Goal: Task Accomplishment & Management: Use online tool/utility

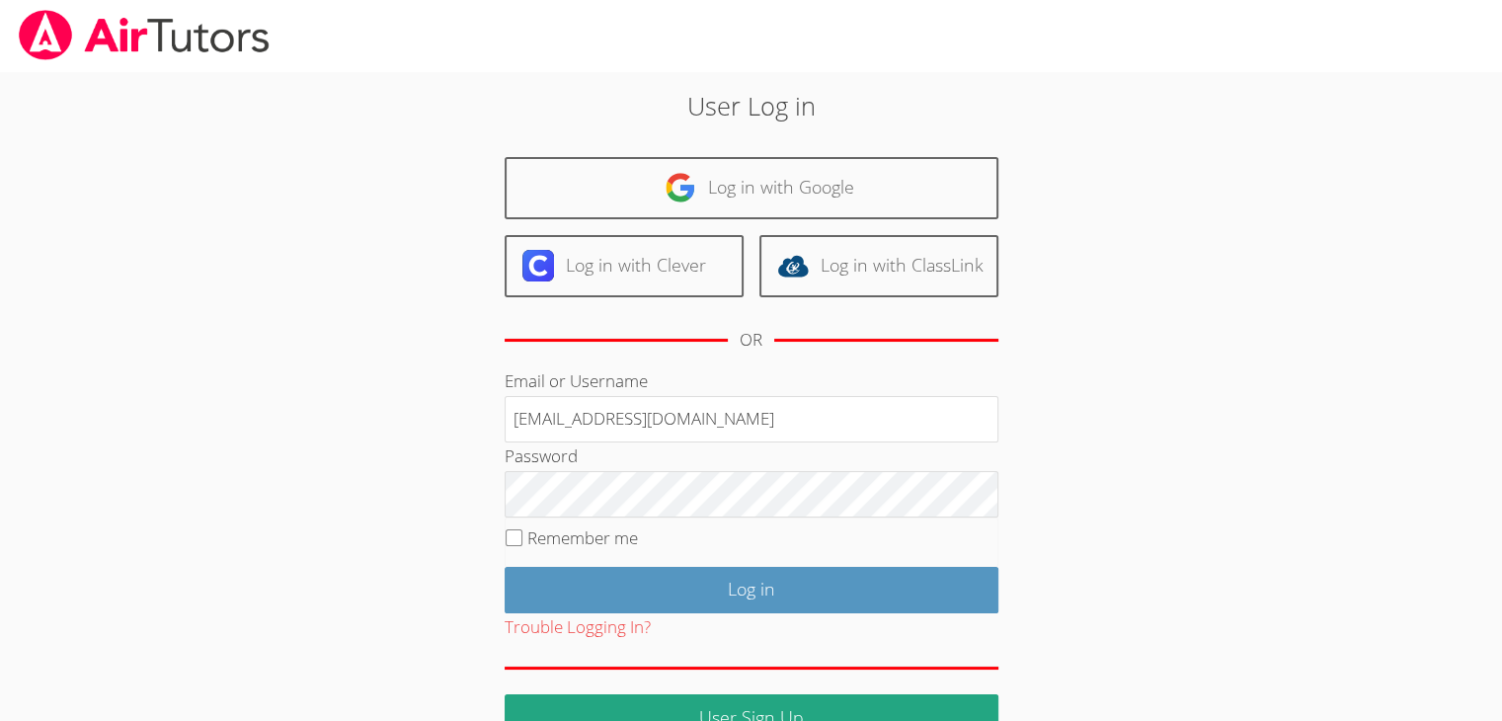
type input "info@pace-tutoring.com"
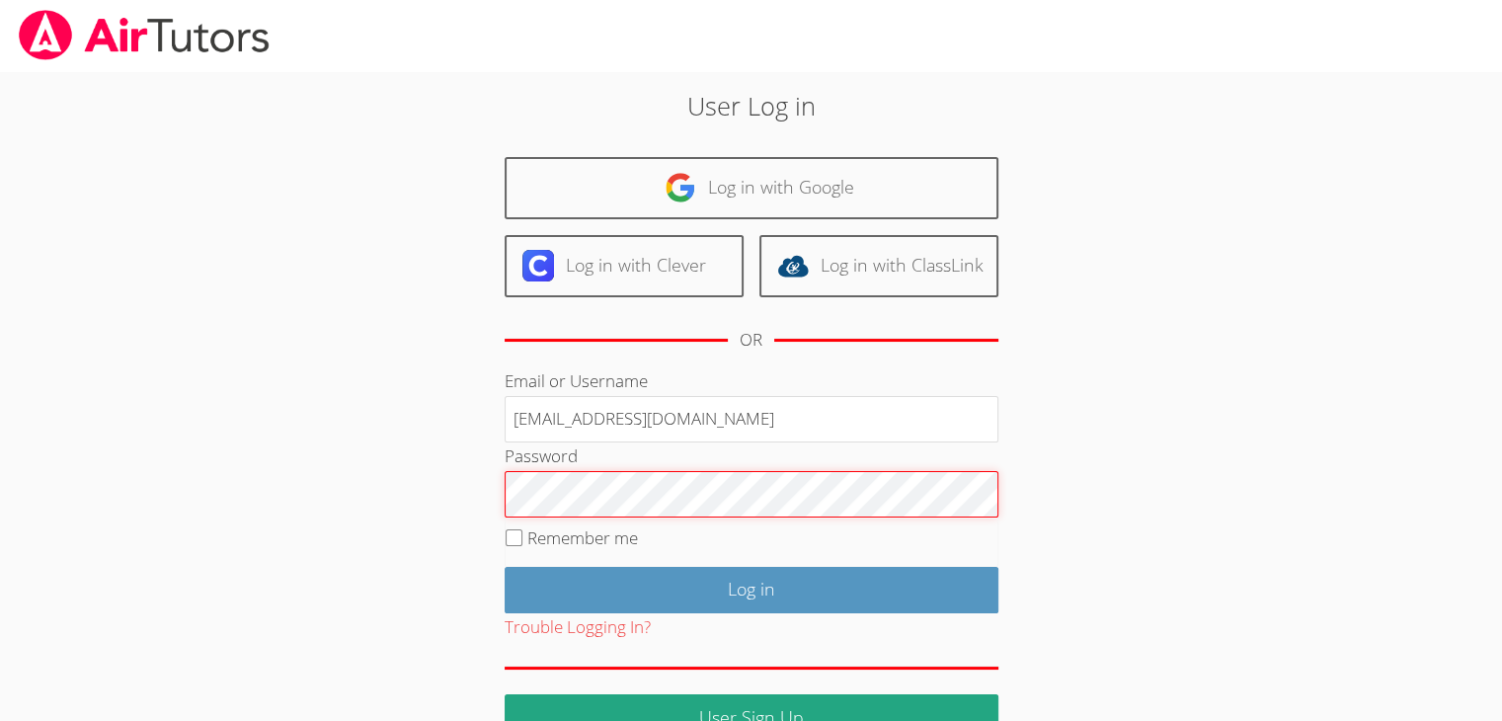
click at [505, 567] on input "Log in" at bounding box center [752, 590] width 494 height 46
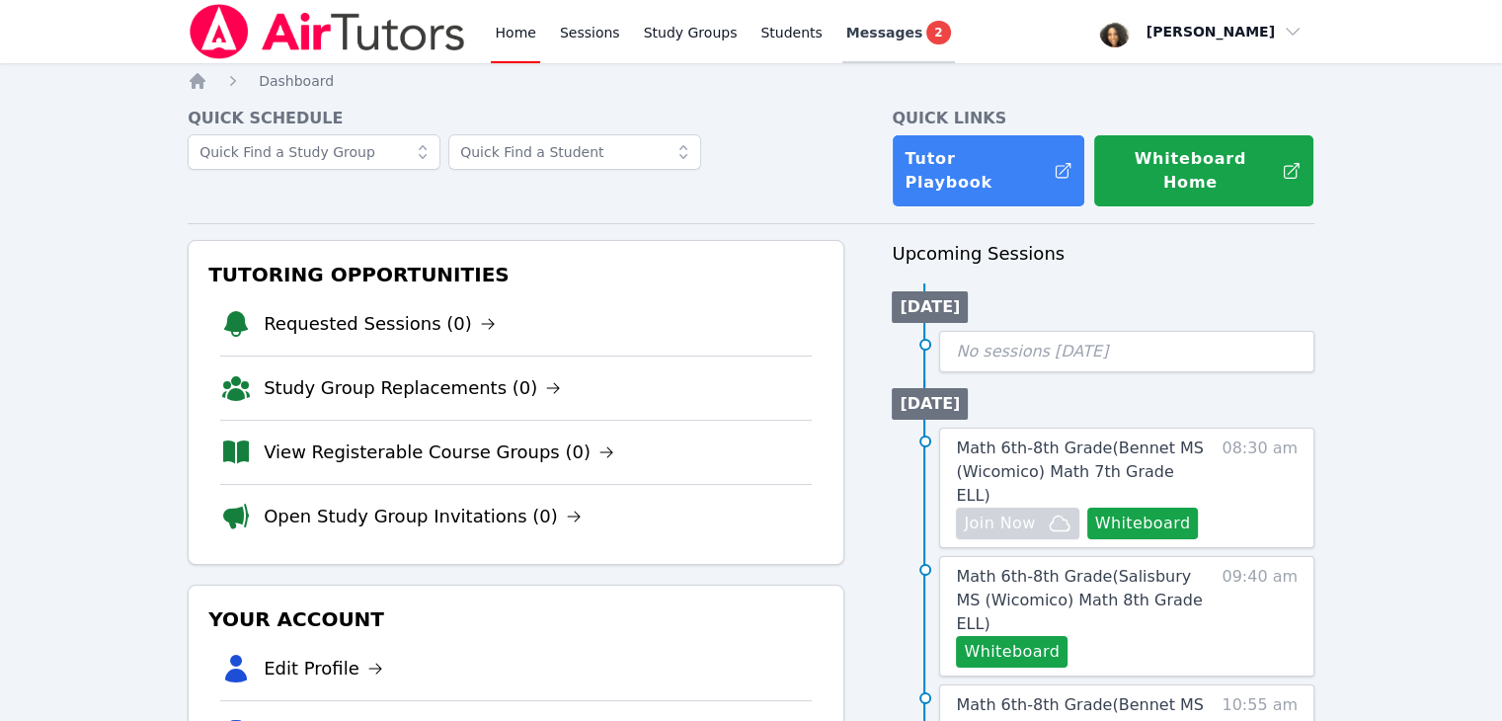
click at [869, 39] on span "Messages" at bounding box center [884, 33] width 76 height 20
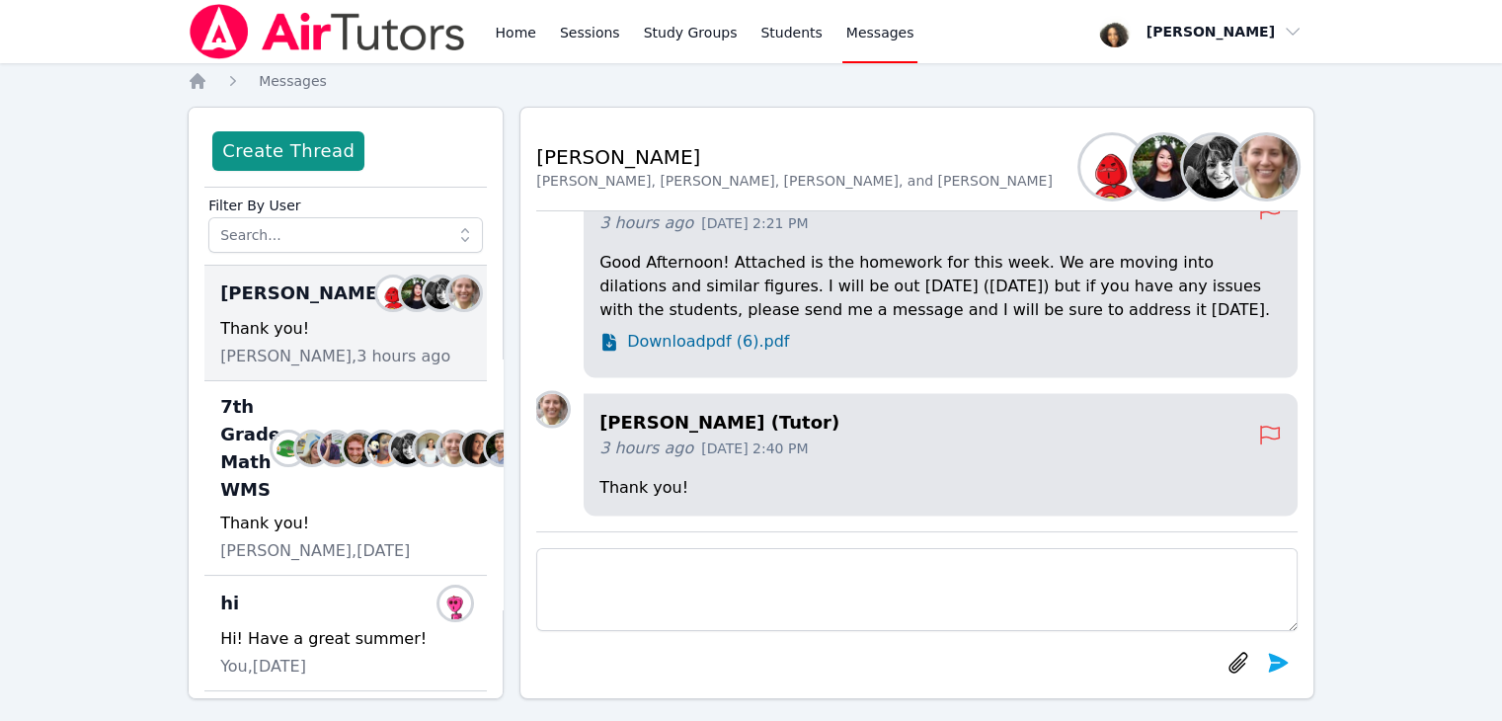
click at [728, 341] on span "Download pdf (6).pdf" at bounding box center [708, 342] width 162 height 24
click at [514, 37] on link "Home" at bounding box center [515, 31] width 48 height 63
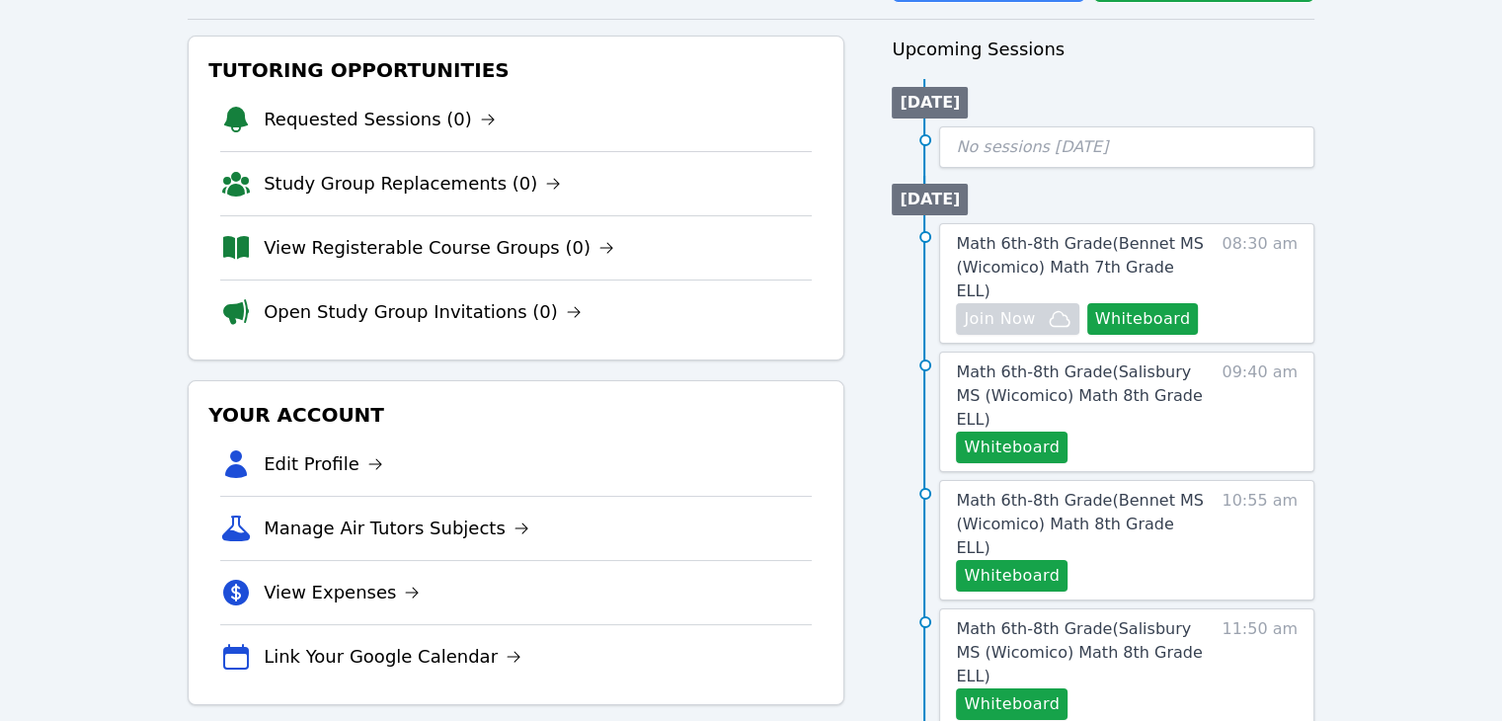
scroll to position [217, 0]
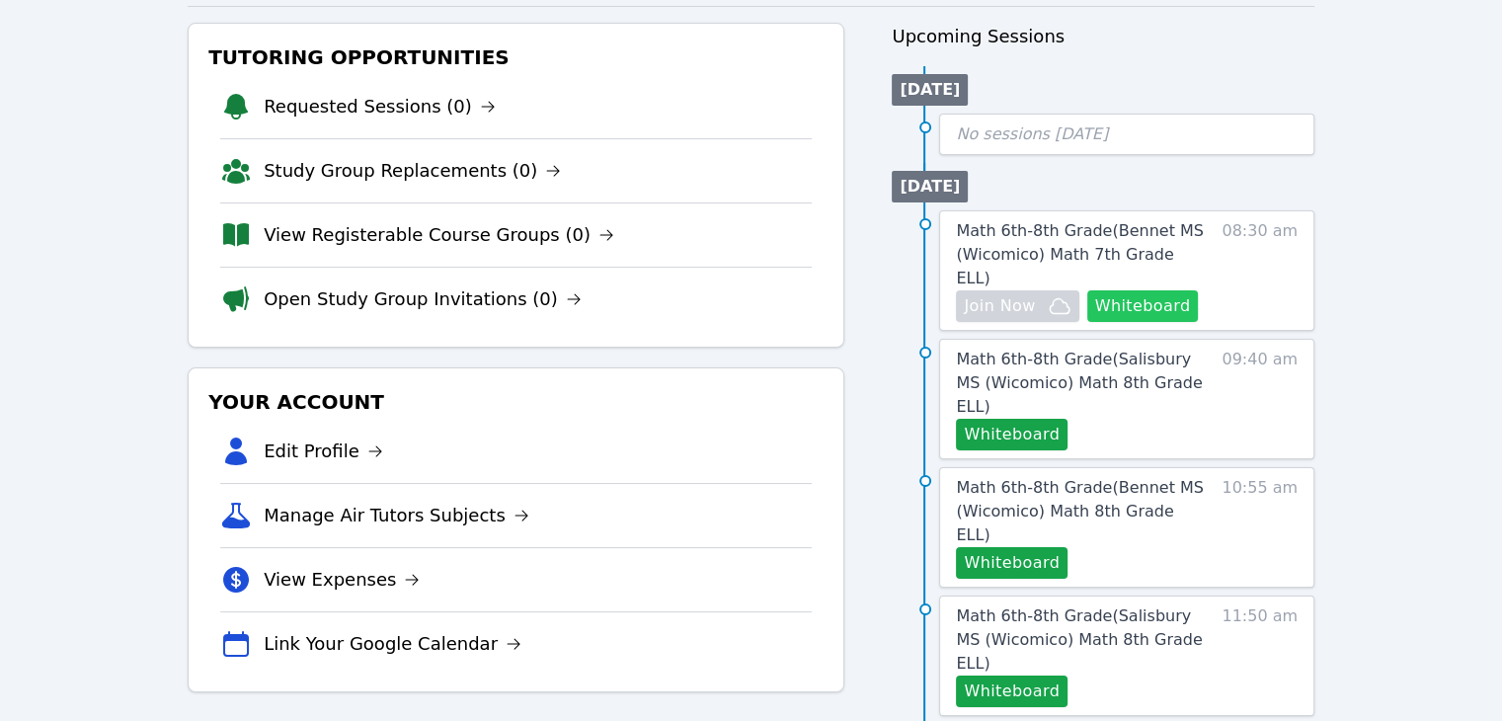
click at [1137, 290] on button "Whiteboard" at bounding box center [1143, 306] width 112 height 32
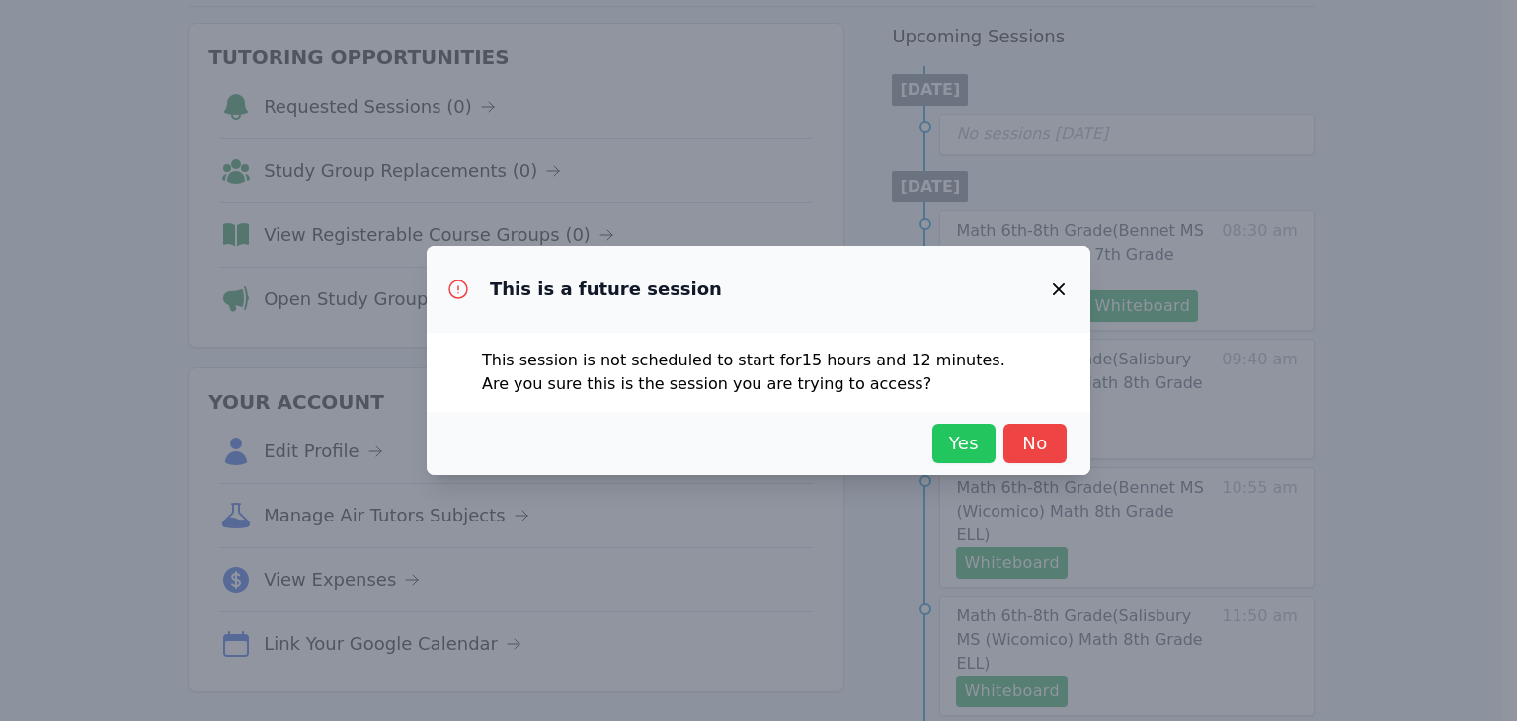
click at [961, 439] on span "Yes" at bounding box center [963, 444] width 43 height 28
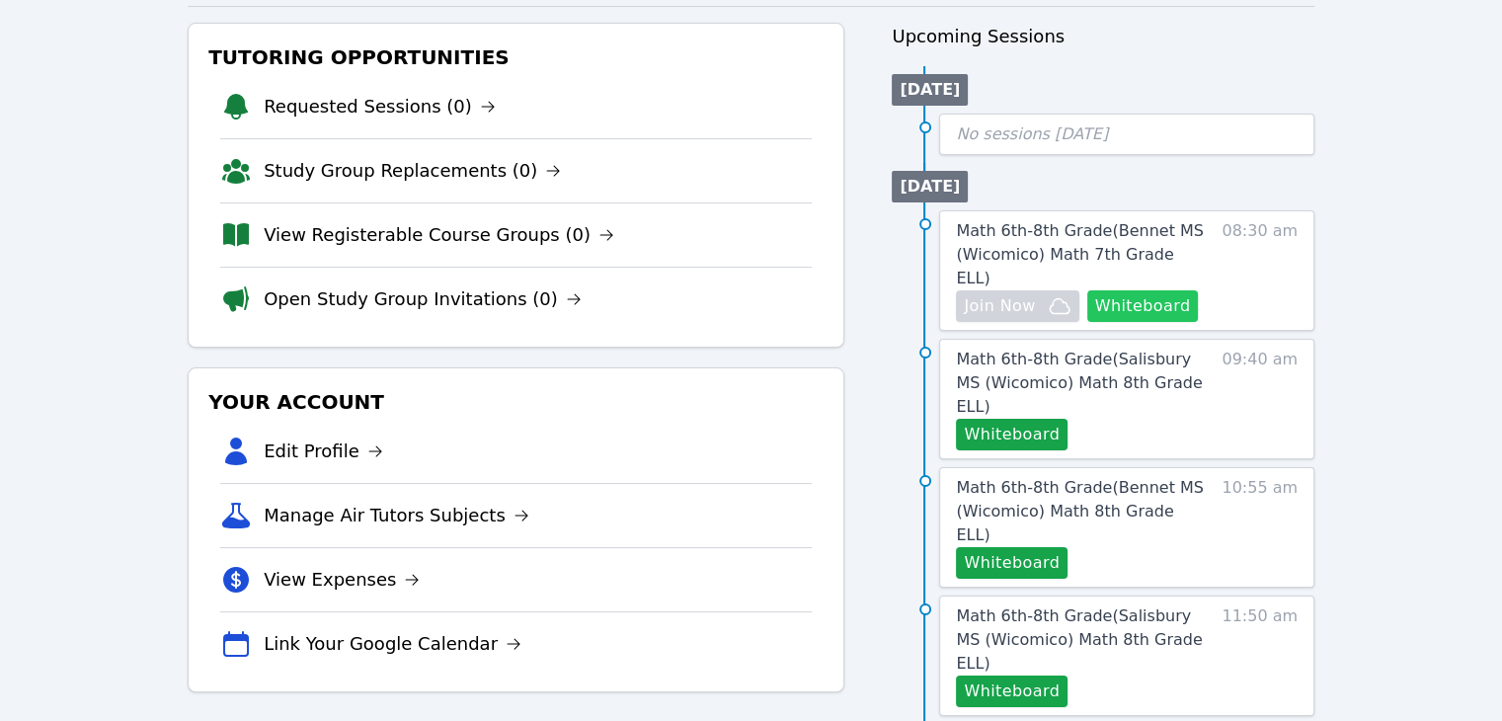
click at [1102, 290] on button "Whiteboard" at bounding box center [1143, 306] width 112 height 32
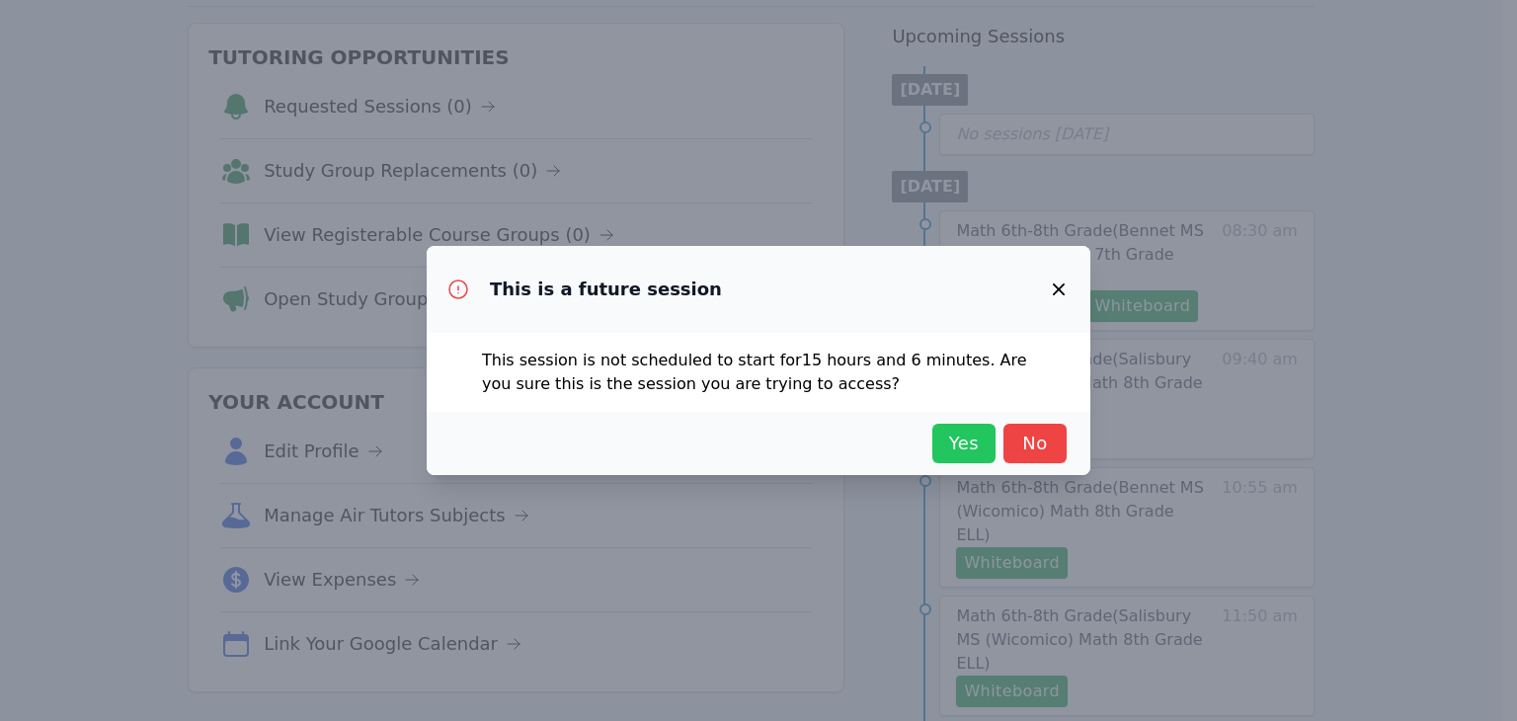
click at [976, 436] on span "Yes" at bounding box center [963, 444] width 43 height 28
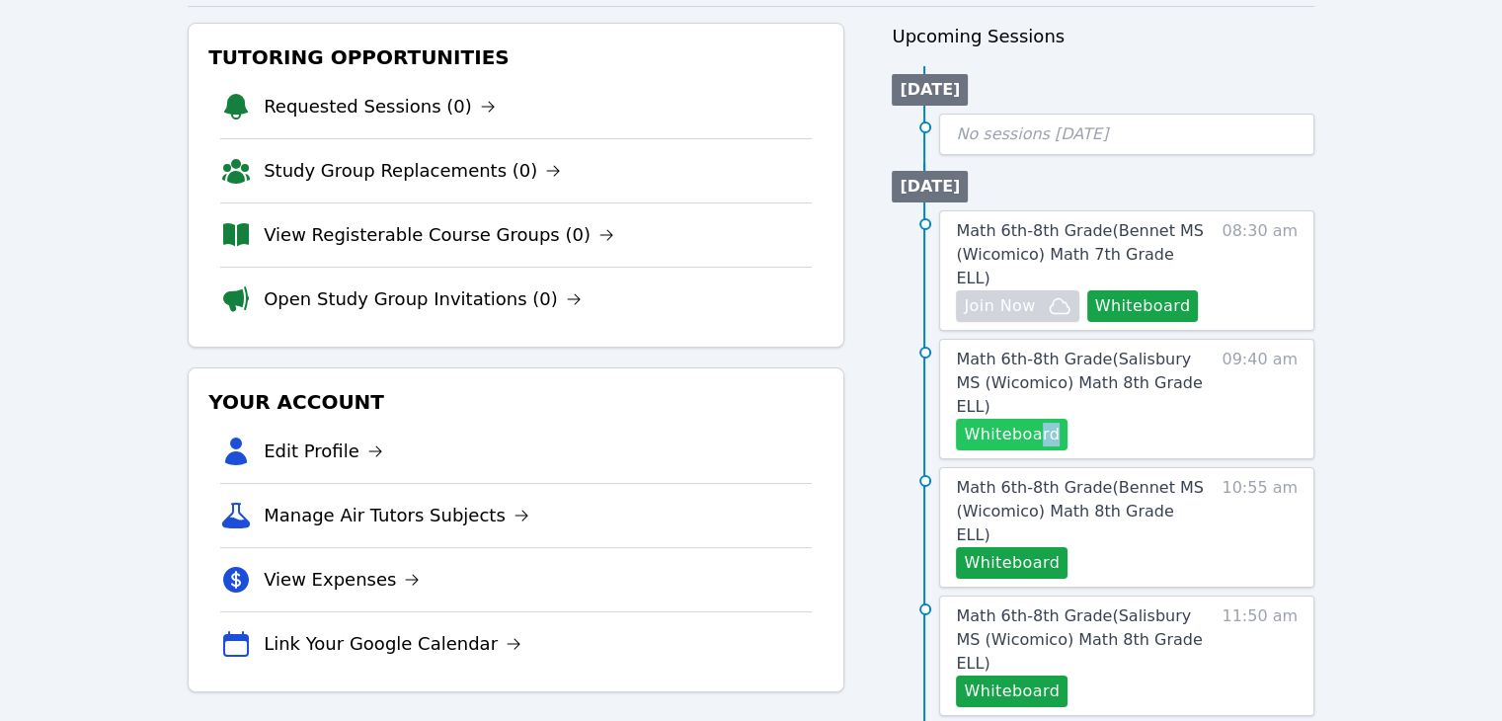
drag, startPoint x: 1031, startPoint y: 382, endPoint x: 1037, endPoint y: 366, distance: 16.9
click at [1037, 366] on div "Math 6th-8th Grade ( [GEOGRAPHIC_DATA] (Wicomico) Math 8th Grade ELL ) Whiteboa…" at bounding box center [1126, 399] width 375 height 120
click at [1037, 419] on button "Whiteboard" at bounding box center [1012, 435] width 112 height 32
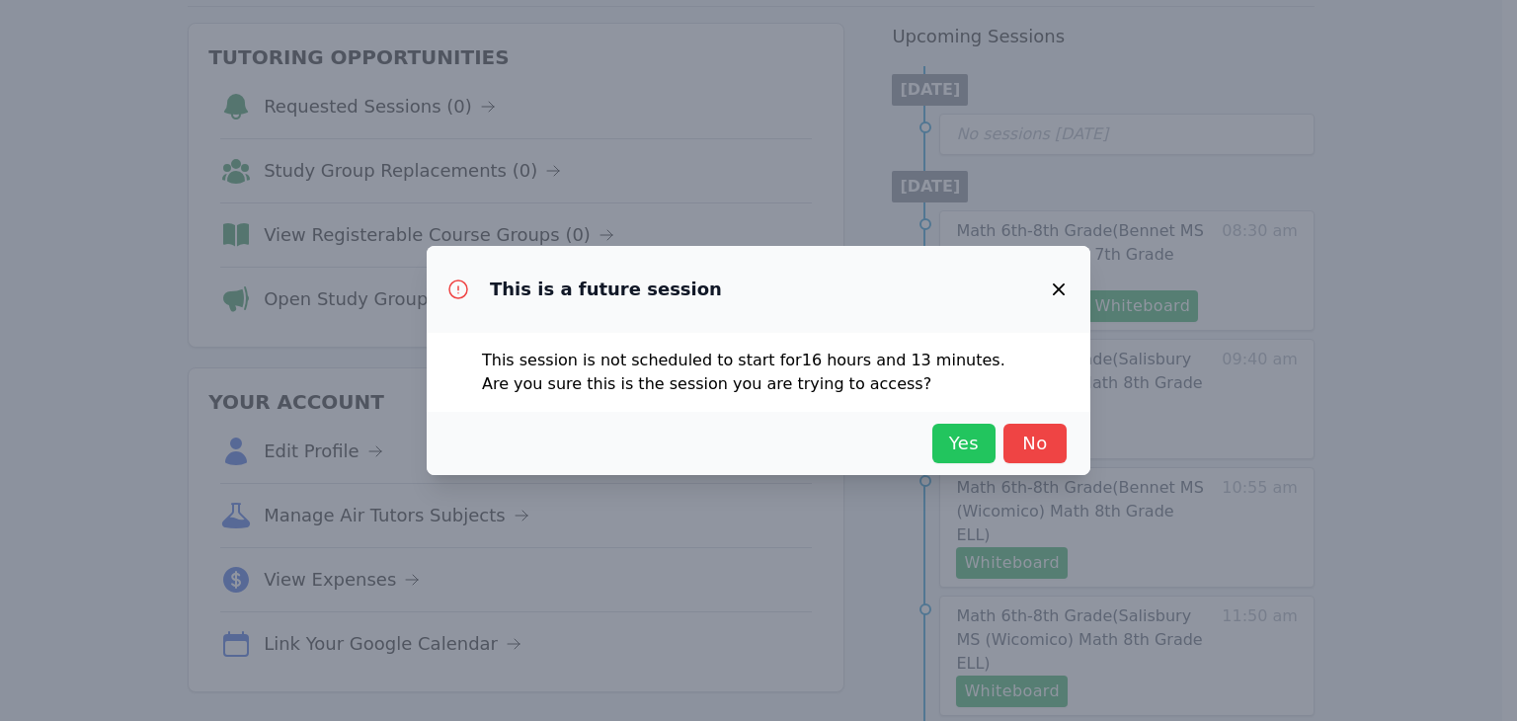
click at [956, 439] on span "Yes" at bounding box center [963, 444] width 43 height 28
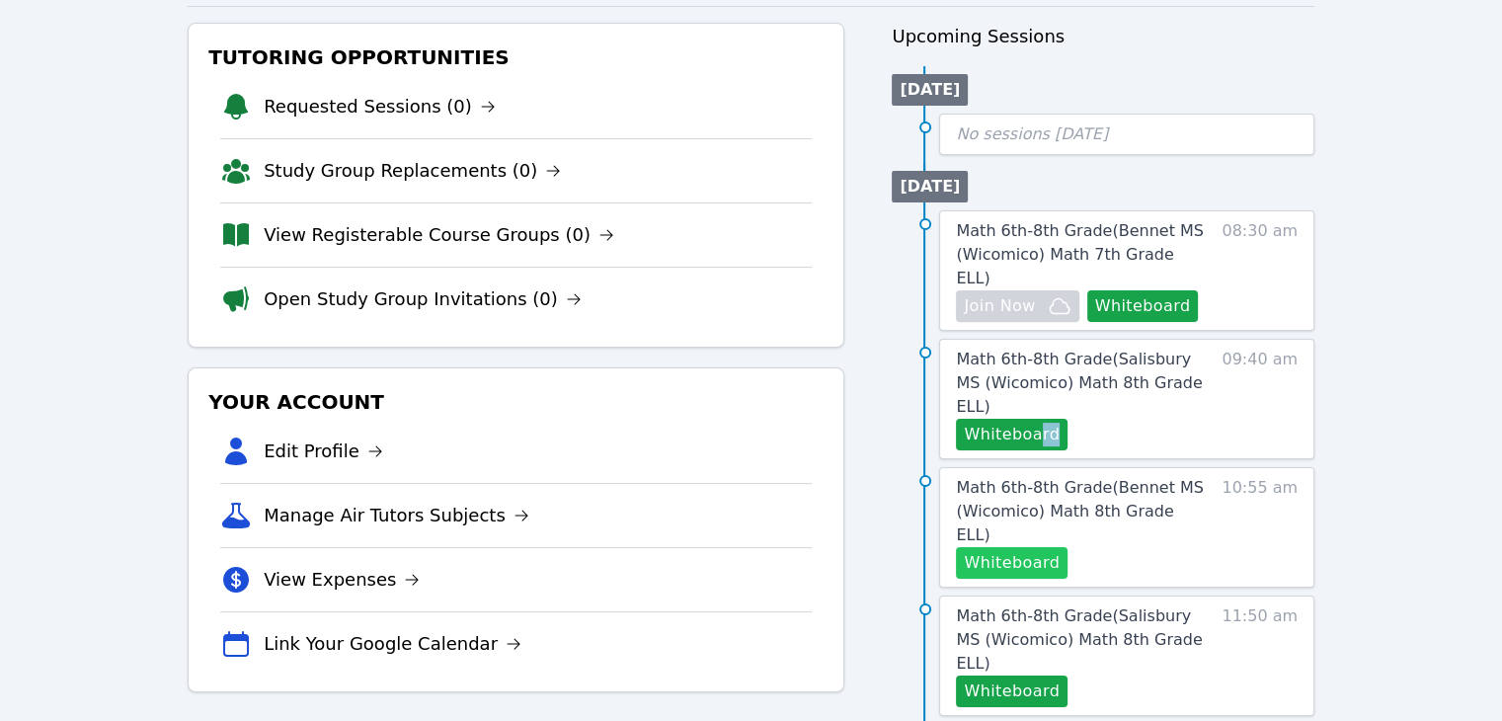
click at [1031, 547] on button "Whiteboard" at bounding box center [1012, 563] width 112 height 32
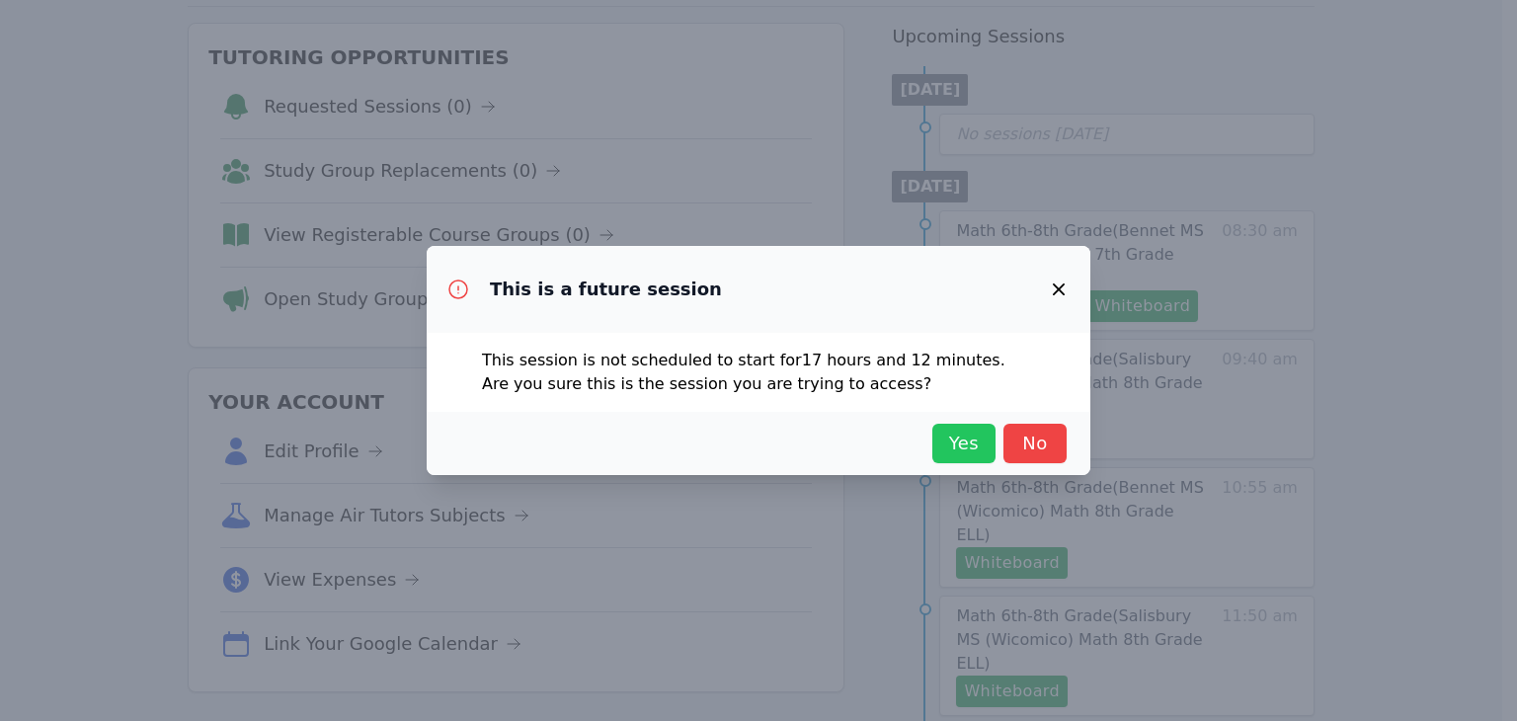
click at [974, 446] on span "Yes" at bounding box center [963, 444] width 43 height 28
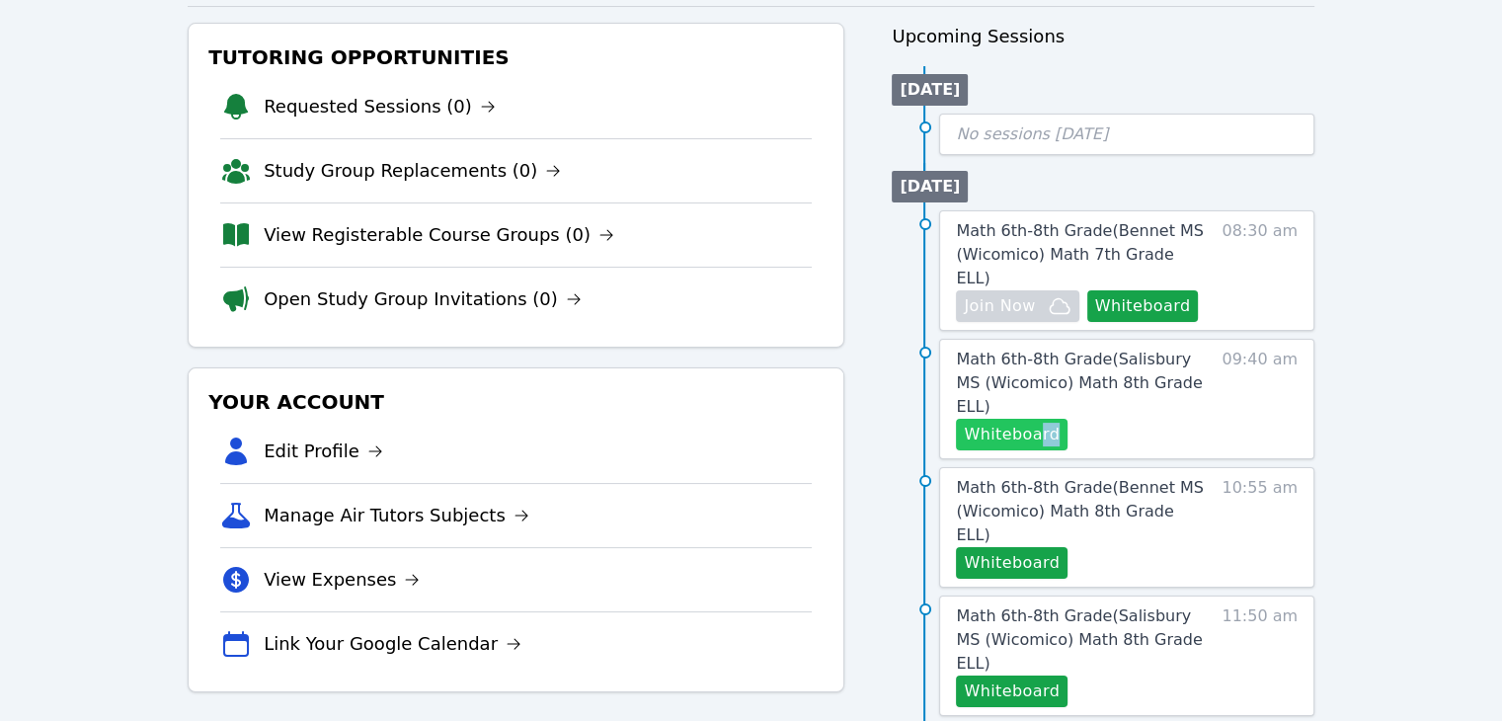
click at [991, 419] on button "Whiteboard" at bounding box center [1012, 435] width 112 height 32
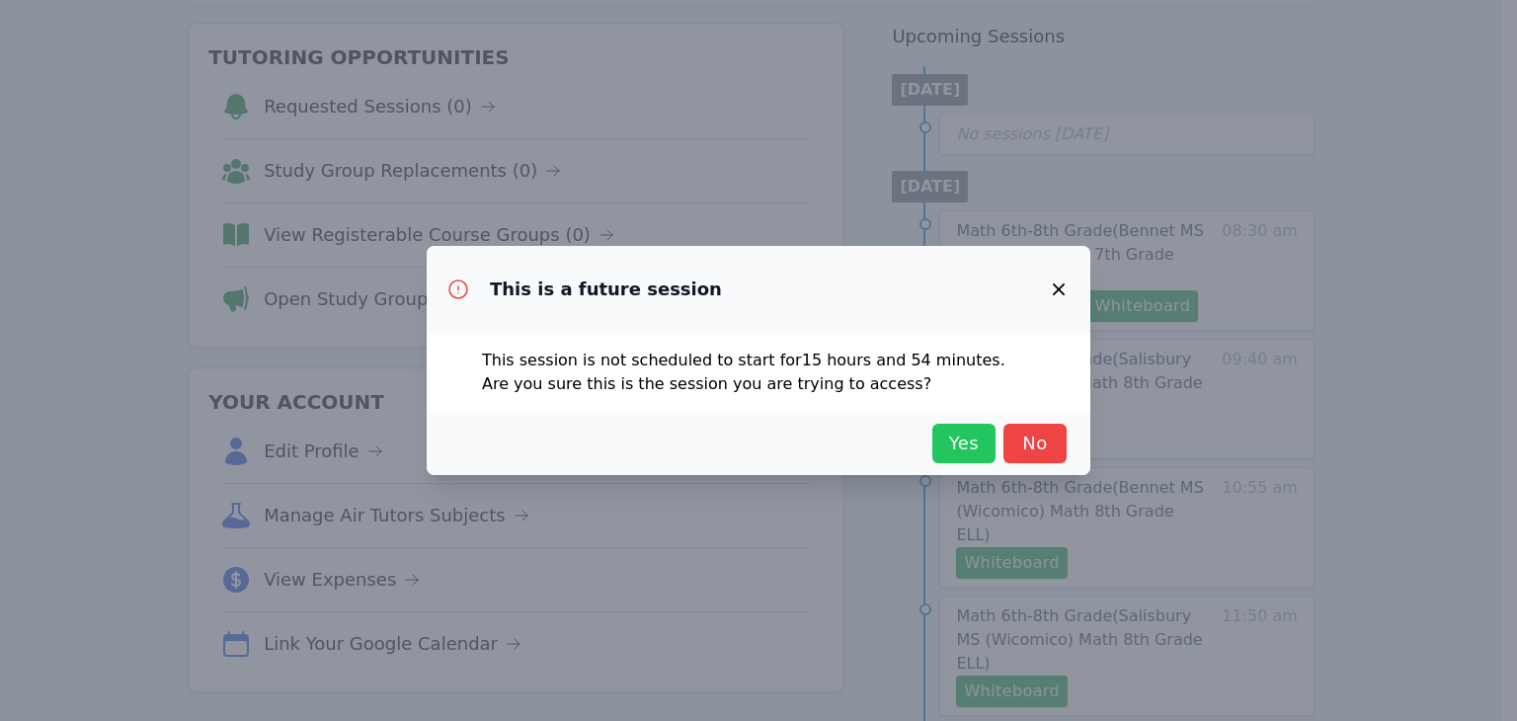
click at [968, 433] on span "Yes" at bounding box center [963, 444] width 43 height 28
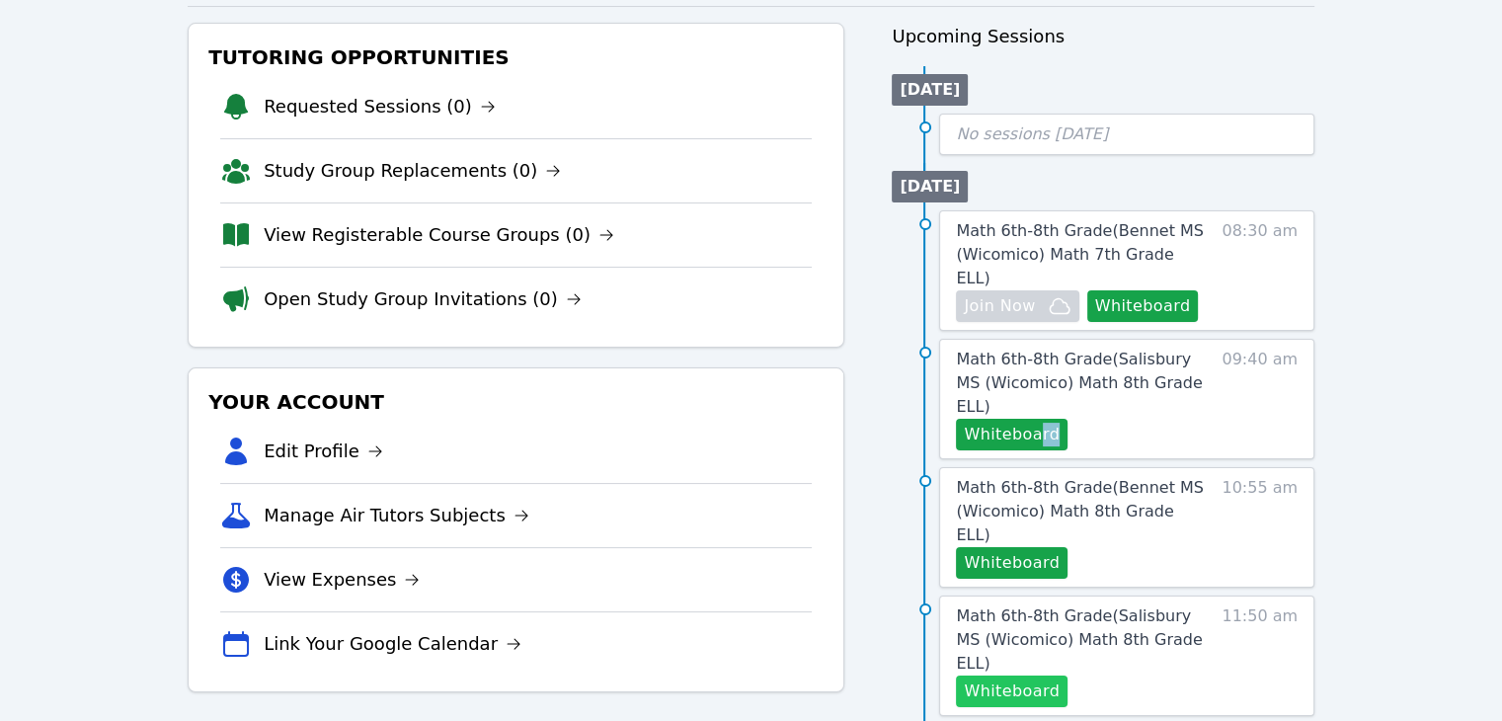
click at [1040, 675] on button "Whiteboard" at bounding box center [1012, 691] width 112 height 32
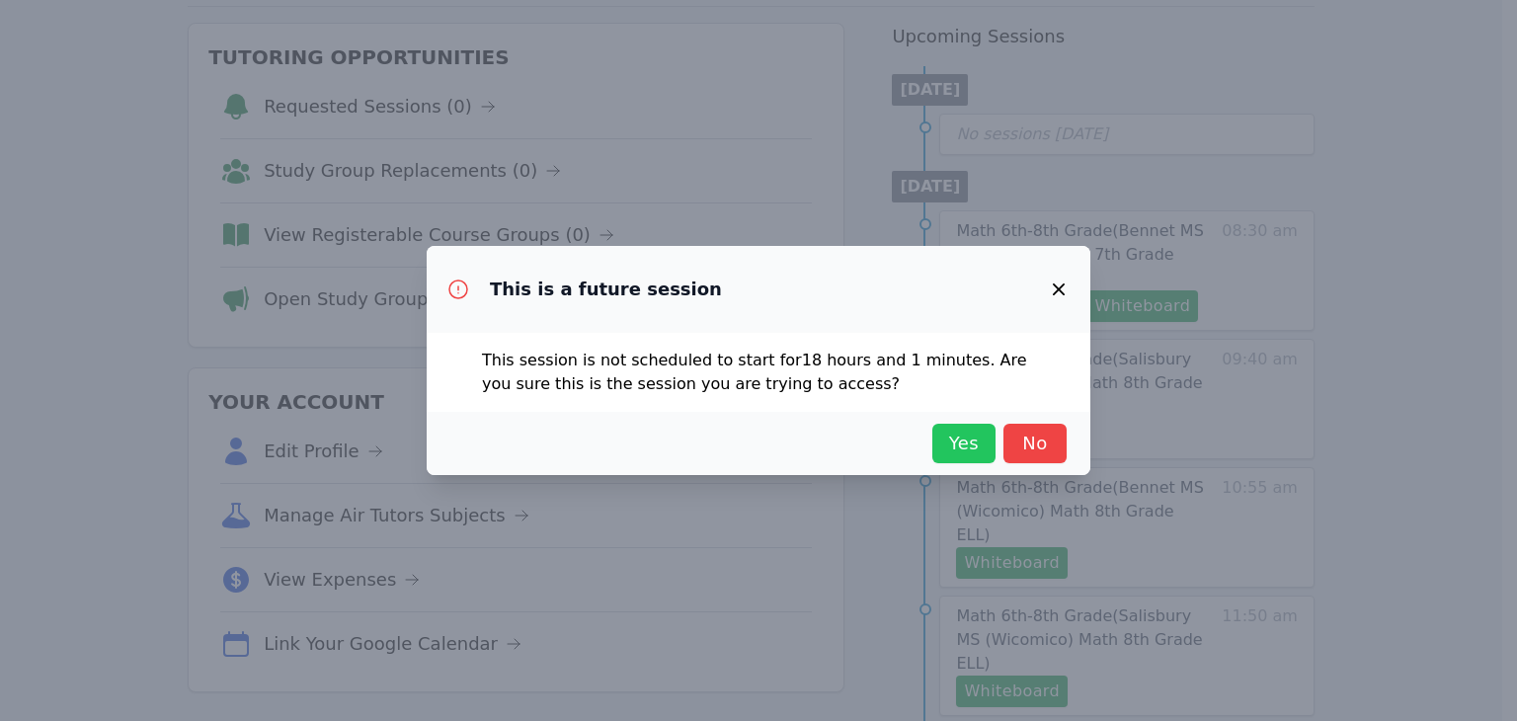
click at [967, 443] on span "Yes" at bounding box center [963, 444] width 43 height 28
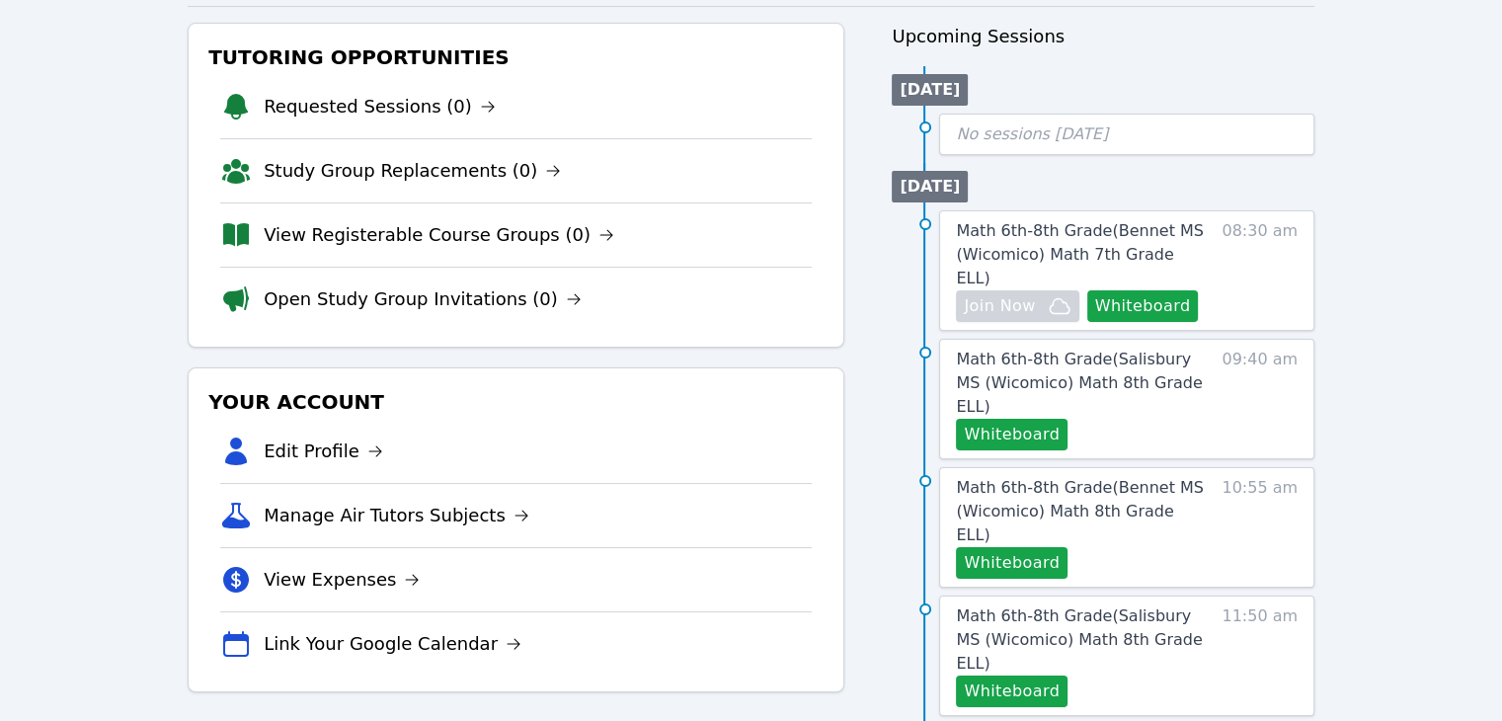
click at [1375, 109] on div "Home Sessions Study Groups Students Messages Open user menu [PERSON_NAME] Open …" at bounding box center [751, 706] width 1502 height 1846
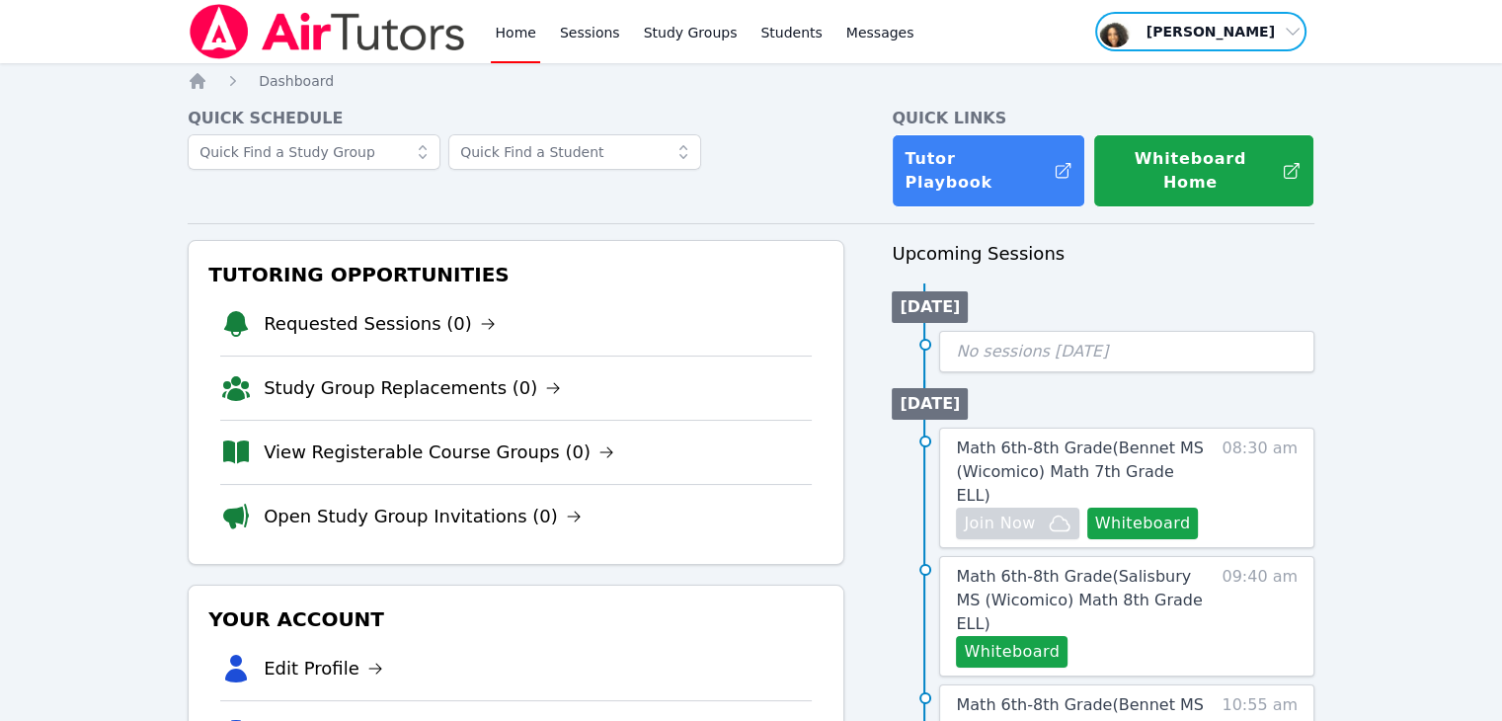
click at [1248, 40] on span "button" at bounding box center [1200, 31] width 215 height 43
click at [1200, 104] on button "Logout" at bounding box center [1208, 113] width 190 height 36
